Goal: Task Accomplishment & Management: Manage account settings

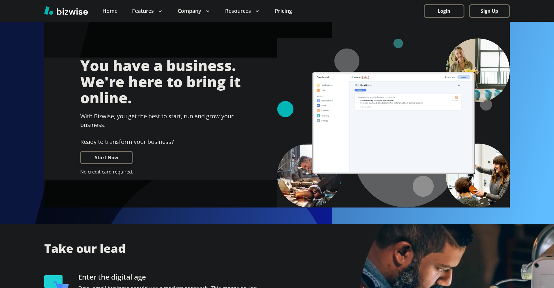
click at [441, 14] on button "Login" at bounding box center [443, 10] width 41 height 13
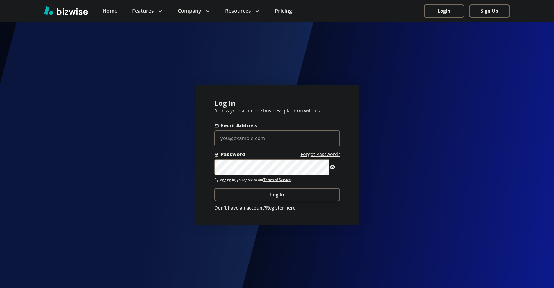
click at [275, 133] on input "Email Address" at bounding box center [277, 138] width 126 height 16
click at [263, 140] on input "Email Address" at bounding box center [277, 138] width 126 height 16
paste input "pbturfclean@gmail.com"
type input "pbturfclean@gmail.com"
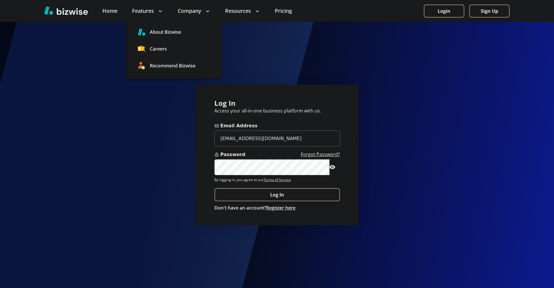
click at [198, 56] on link "Careers" at bounding box center [174, 48] width 96 height 17
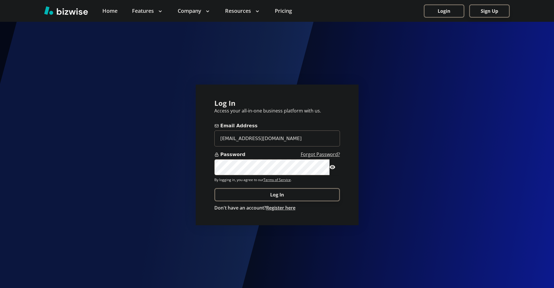
drag, startPoint x: 301, startPoint y: 197, endPoint x: 280, endPoint y: 188, distance: 22.1
click at [300, 197] on button "Log In" at bounding box center [277, 194] width 126 height 13
